Goal: Book appointment/travel/reservation

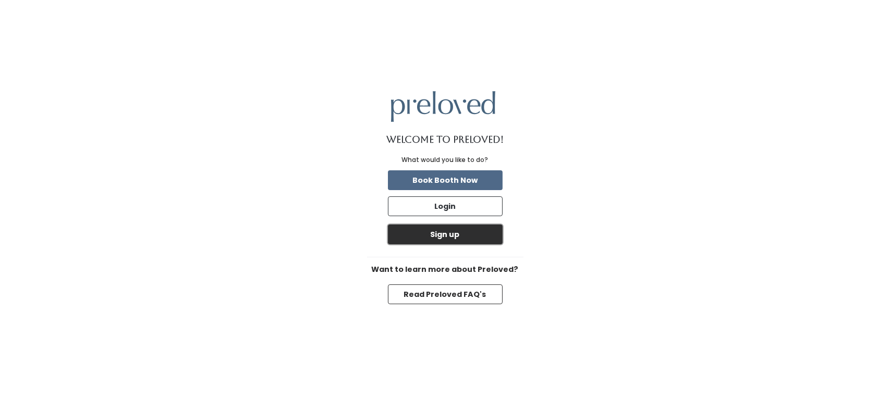
click at [464, 236] on button "Sign up" at bounding box center [445, 235] width 115 height 20
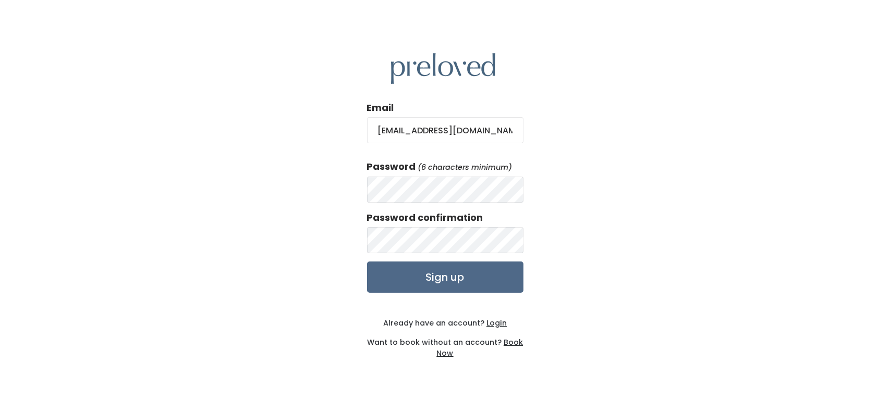
type input "anahernaez@gmail.com"
click at [433, 276] on input "Sign up" at bounding box center [445, 277] width 156 height 31
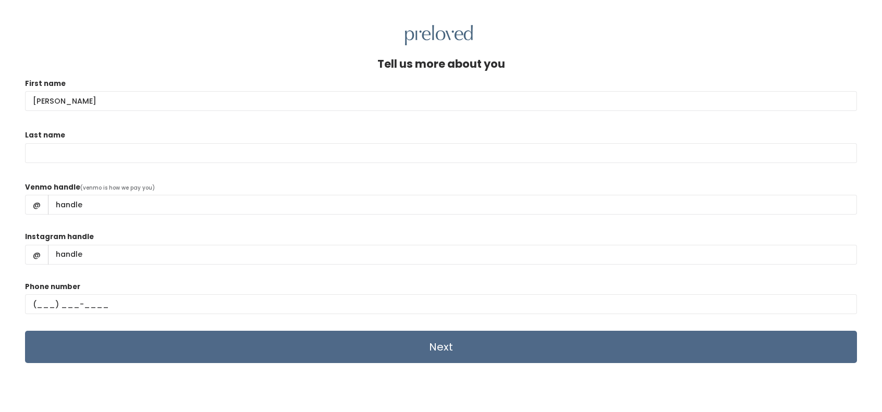
type input "Ana"
type input "Hernaez"
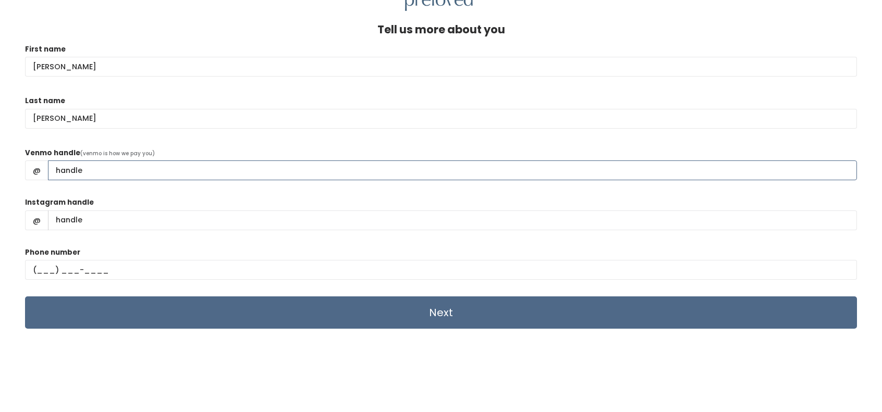
drag, startPoint x: 117, startPoint y: 164, endPoint x: 110, endPoint y: 164, distance: 6.3
click at [110, 164] on input "Venmo handle" at bounding box center [452, 171] width 809 height 20
type input "Ana-Hernaez"
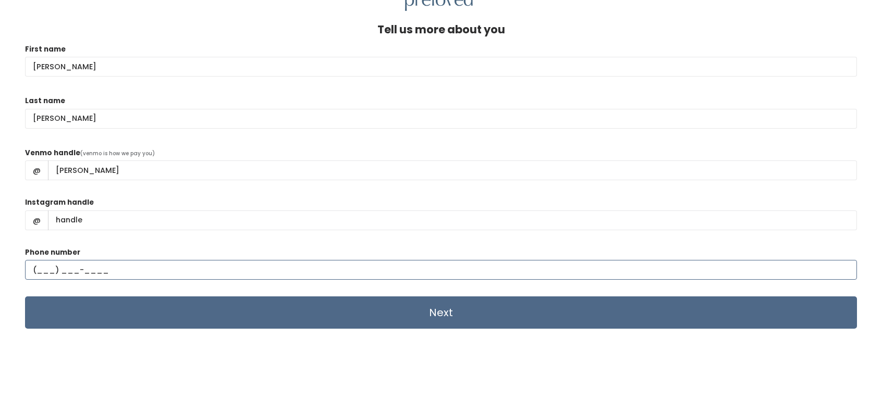
drag, startPoint x: 38, startPoint y: 269, endPoint x: 53, endPoint y: 270, distance: 15.2
click at [38, 269] on input "text" at bounding box center [441, 270] width 832 height 20
type input "(832) 483-8231"
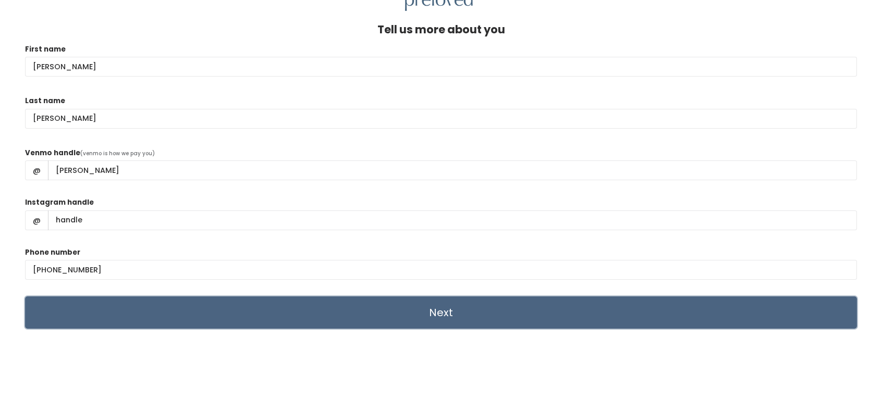
click at [431, 310] on input "Next" at bounding box center [441, 313] width 832 height 32
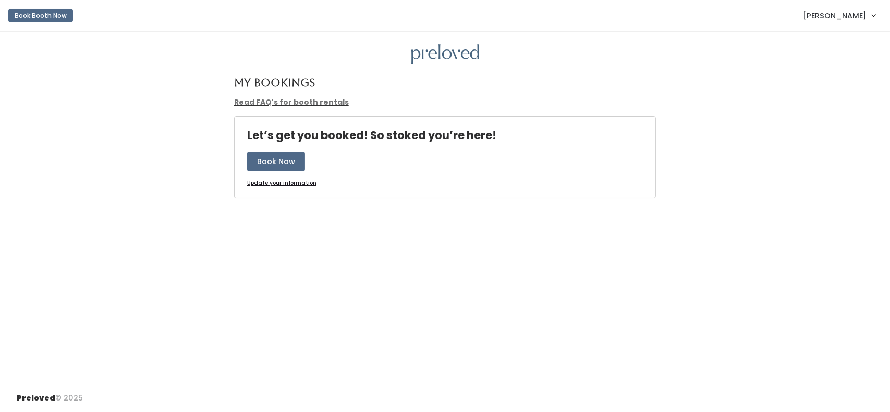
click at [857, 12] on span "Ana Hernaez" at bounding box center [835, 15] width 64 height 11
click at [825, 89] on button "Logout" at bounding box center [838, 87] width 93 height 19
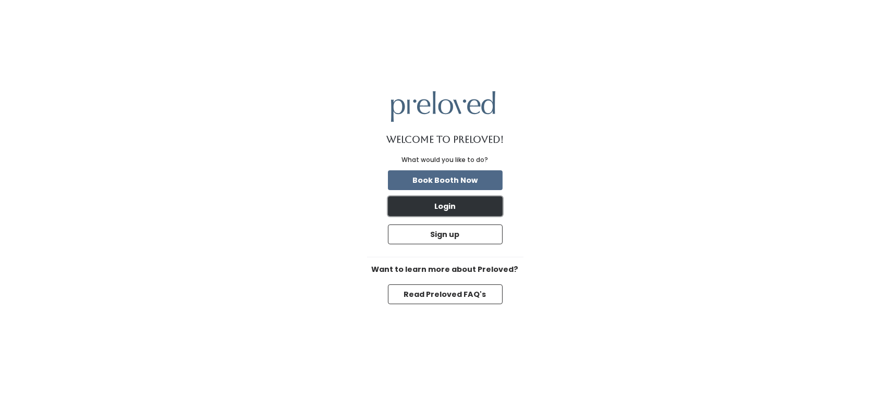
click at [473, 213] on button "Login" at bounding box center [445, 207] width 115 height 20
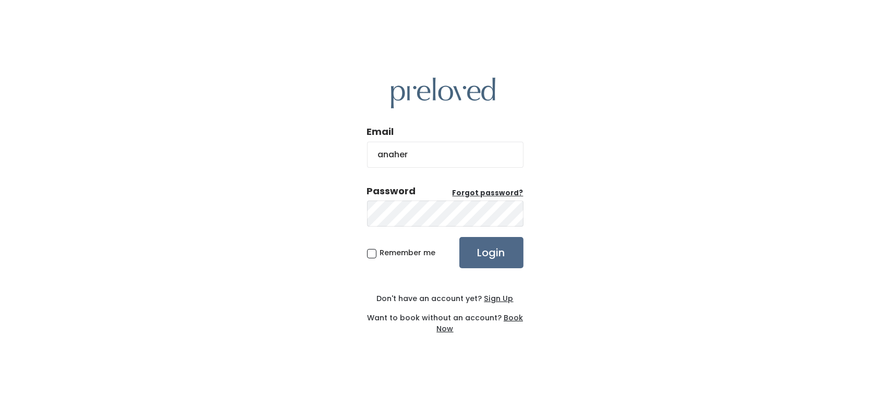
type input "anahernaez@gmail.com"
click at [459, 237] on input "Login" at bounding box center [491, 252] width 64 height 31
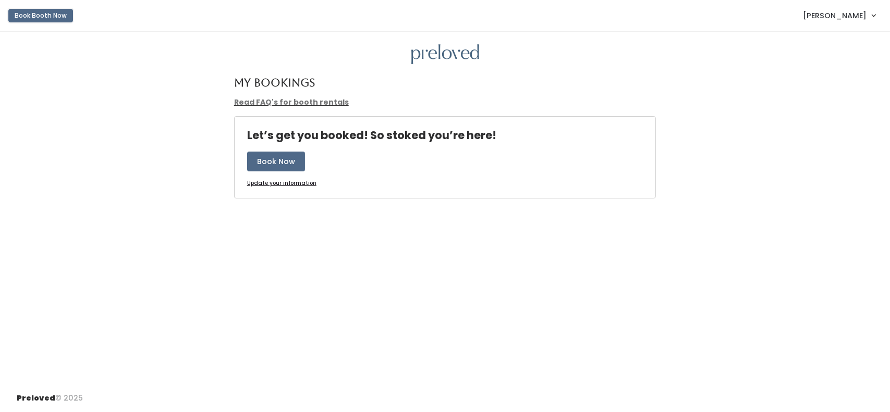
click at [40, 18] on button "Book Booth Now" at bounding box center [40, 16] width 65 height 14
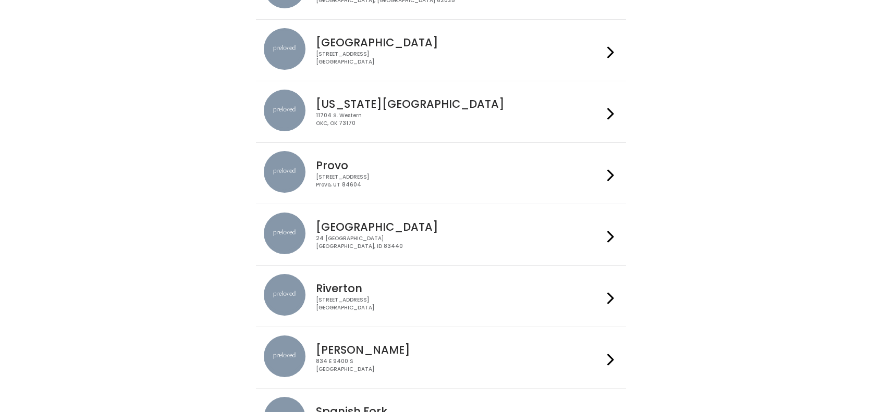
scroll to position [69, 0]
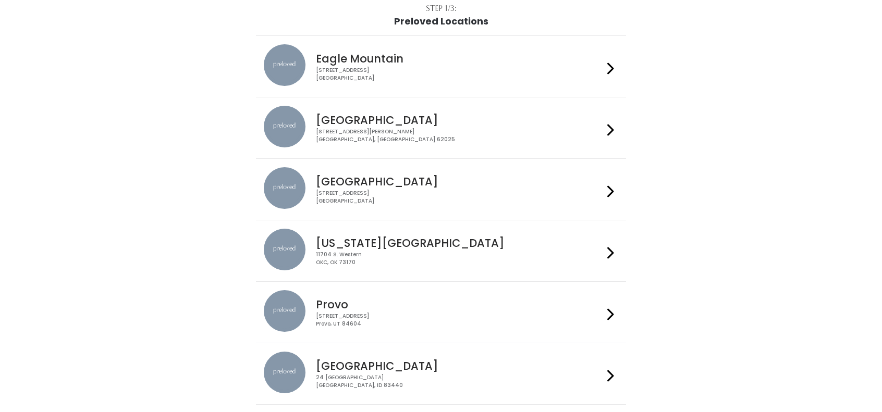
click at [599, 190] on div "3903 N Braeswood Blvd Houston, TX 77025" at bounding box center [459, 197] width 287 height 15
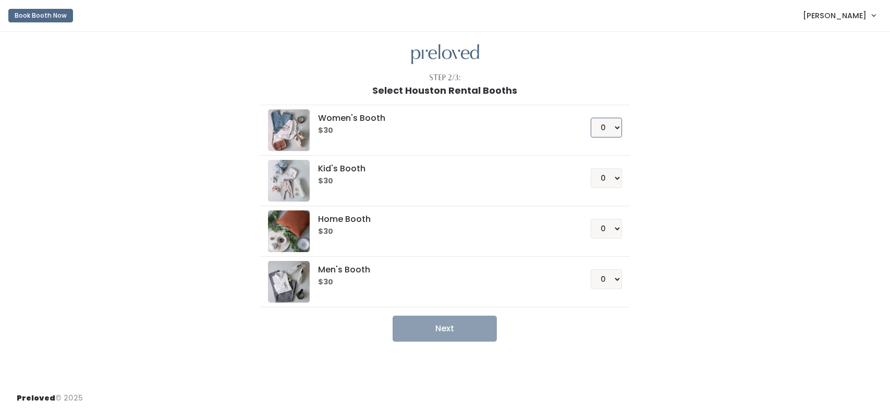
click at [618, 127] on select "0 1 2 3 4" at bounding box center [606, 128] width 31 height 20
click at [591, 118] on select "0 1 2 3 4" at bounding box center [606, 128] width 31 height 20
click at [618, 126] on select "0 1 2 3 4" at bounding box center [606, 128] width 31 height 20
select select "0"
click at [591, 118] on select "0 1 2 3 4" at bounding box center [606, 128] width 31 height 20
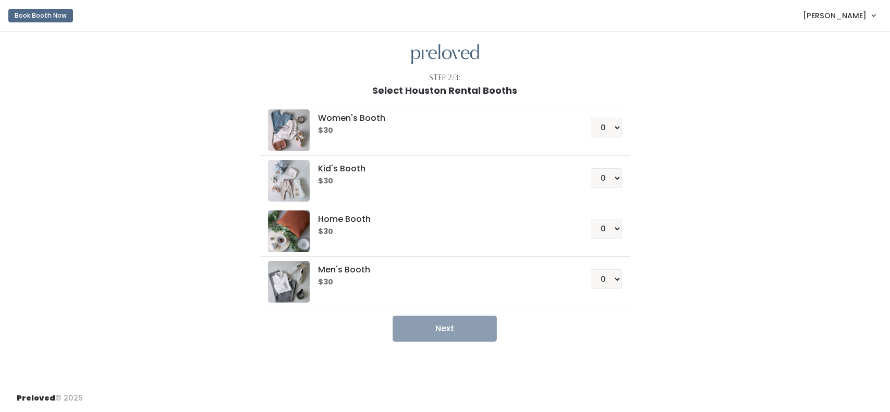
click at [852, 11] on span "Ana Hernaez" at bounding box center [835, 15] width 64 height 11
click at [827, 87] on button "Logout" at bounding box center [838, 87] width 93 height 19
